Goal: Information Seeking & Learning: Check status

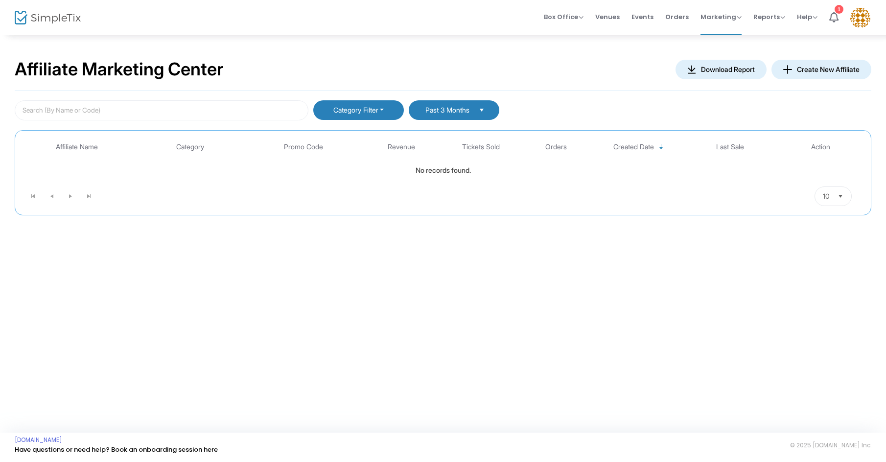
click at [437, 114] on span "Past 3 Months" at bounding box center [446, 110] width 47 height 8
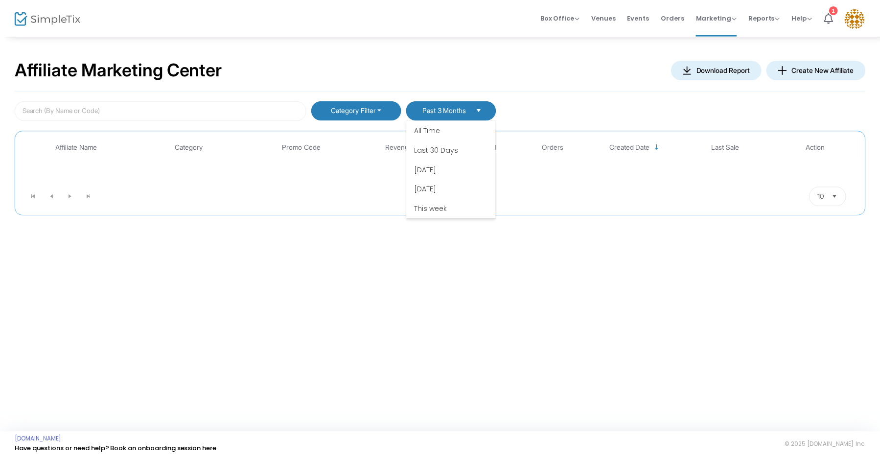
scroll to position [59, 0]
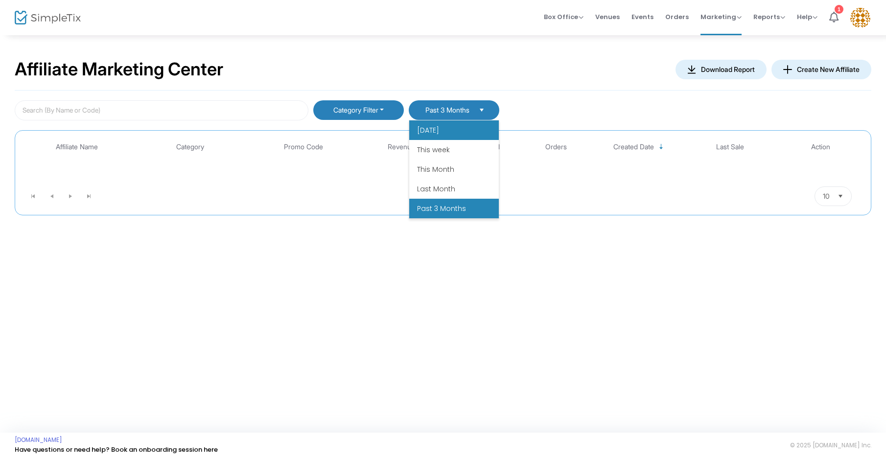
click at [440, 122] on li "[DATE]" at bounding box center [454, 130] width 90 height 20
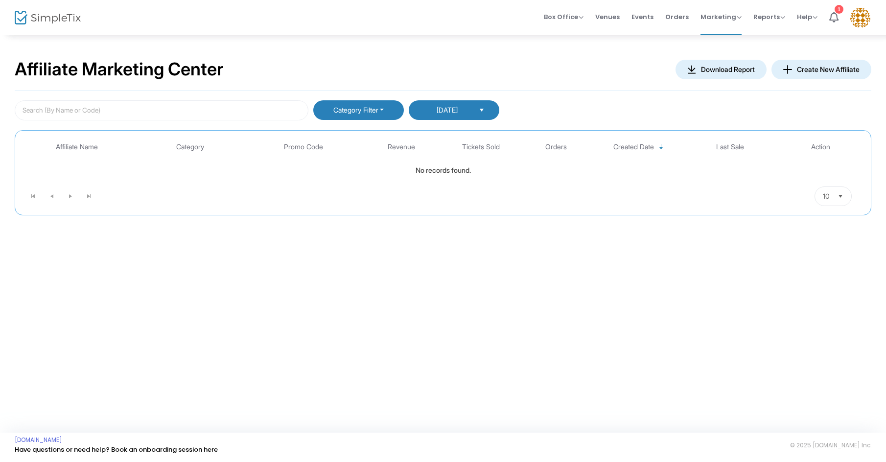
click at [823, 190] on span "10" at bounding box center [826, 196] width 15 height 19
click at [726, 18] on span "Marketing" at bounding box center [720, 16] width 41 height 9
click at [416, 108] on kendo-dropdownlist "[DATE]" at bounding box center [454, 110] width 91 height 20
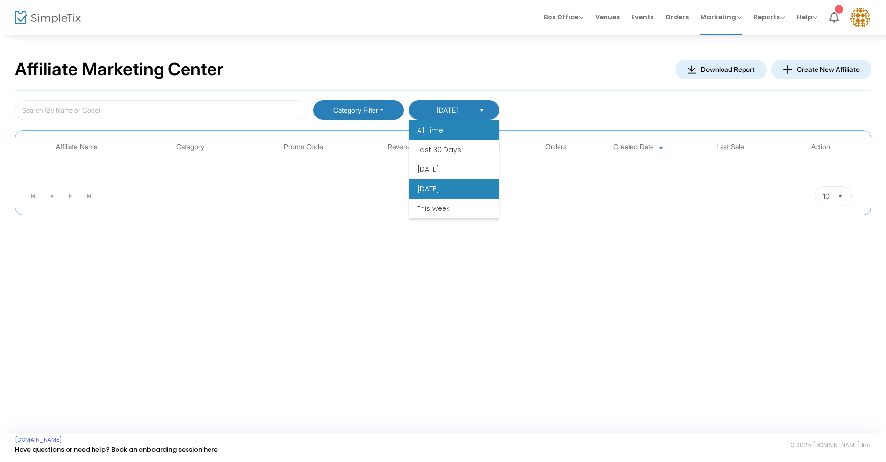
click at [426, 129] on span "All Time" at bounding box center [430, 130] width 26 height 10
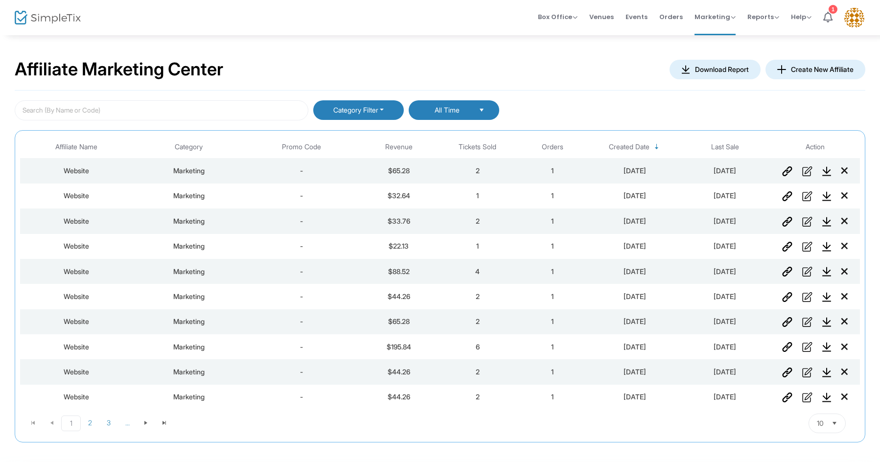
scroll to position [43, 0]
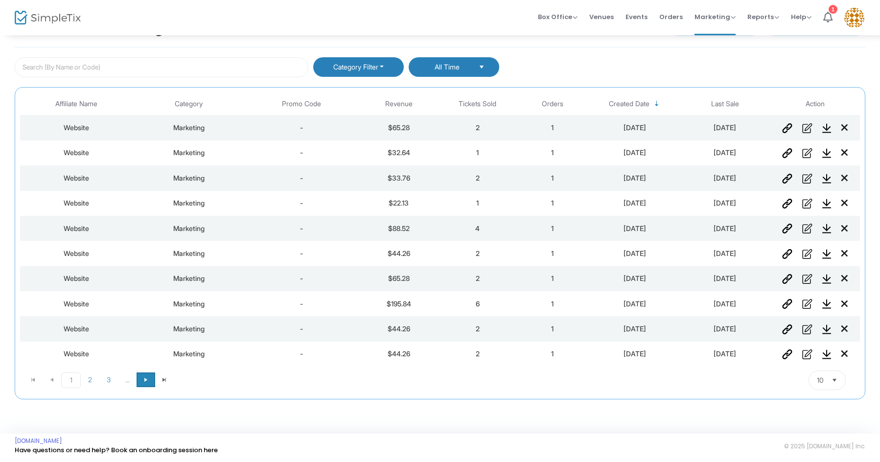
click at [142, 379] on span "Go to the next page" at bounding box center [146, 380] width 8 height 8
click at [165, 378] on span "Go to the next page" at bounding box center [165, 380] width 8 height 8
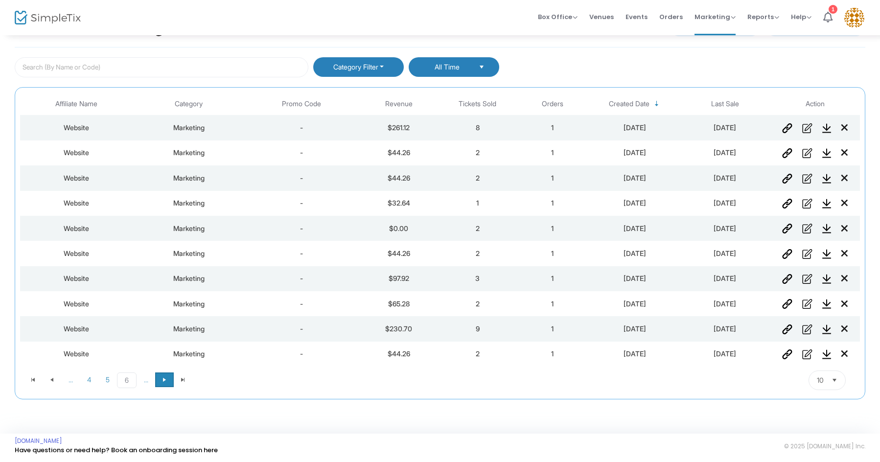
click at [165, 378] on span "Go to the next page" at bounding box center [165, 380] width 8 height 8
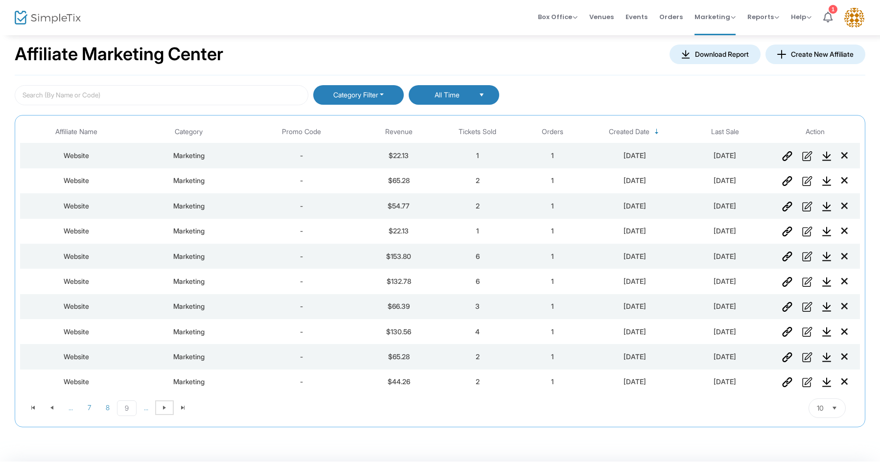
scroll to position [0, 0]
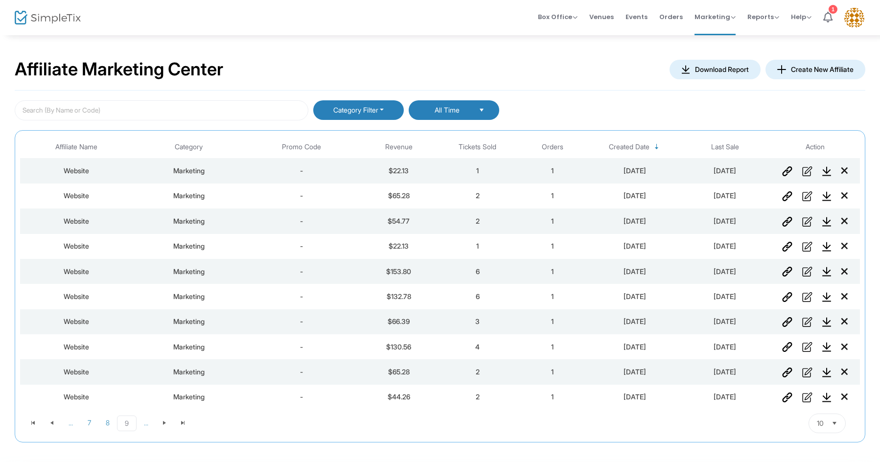
click at [473, 105] on kendo-dropdownlist "All Time" at bounding box center [454, 110] width 91 height 20
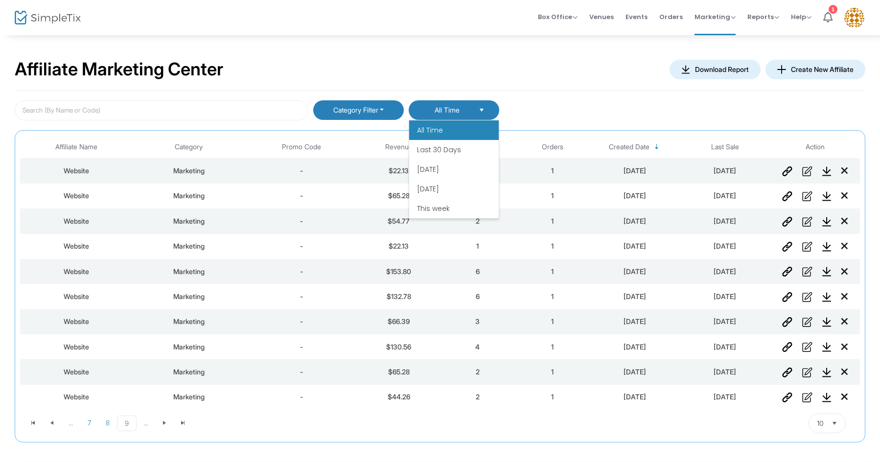
click at [473, 105] on kendo-dropdownlist "All Time" at bounding box center [454, 110] width 91 height 20
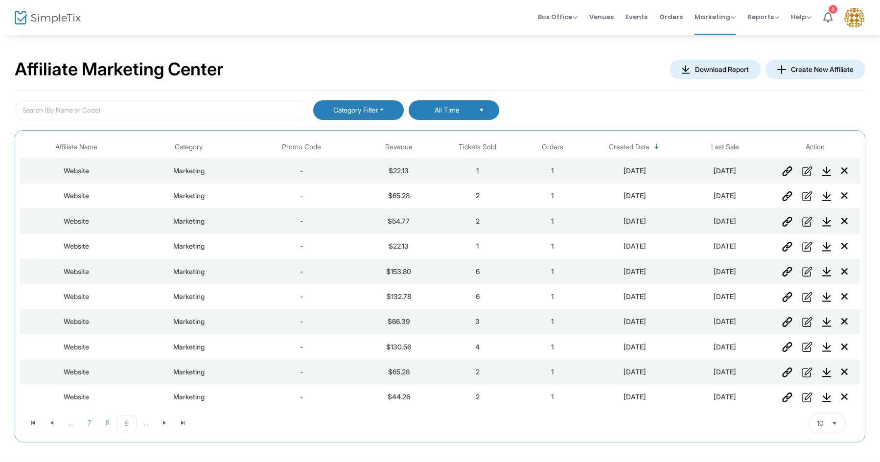
click at [389, 101] on button "Category Filter" at bounding box center [358, 110] width 91 height 20
click at [601, 114] on div "Category Filter Select All Marketing All Time" at bounding box center [440, 110] width 851 height 20
